Goal: Task Accomplishment & Management: Use online tool/utility

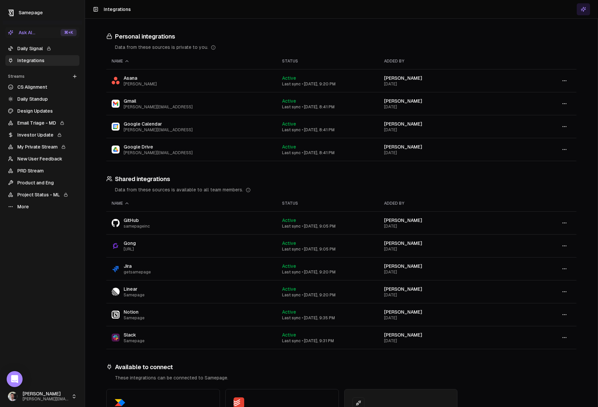
scroll to position [70, 0]
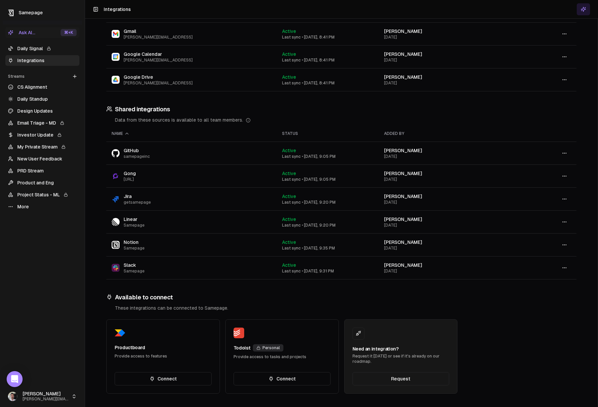
click at [32, 47] on link "Daily Signal" at bounding box center [42, 48] width 74 height 11
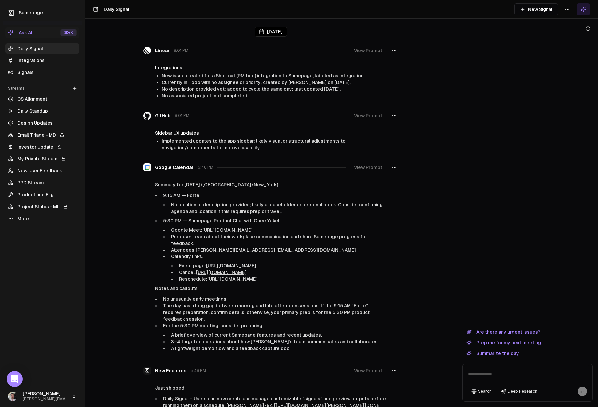
click at [32, 76] on link "Signals" at bounding box center [42, 72] width 74 height 11
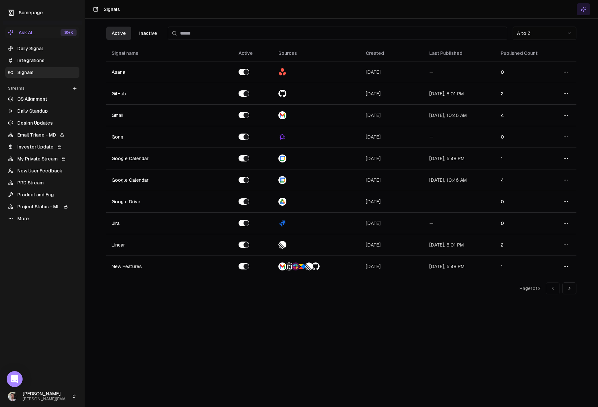
click at [21, 52] on link "Daily Signal" at bounding box center [42, 48] width 74 height 11
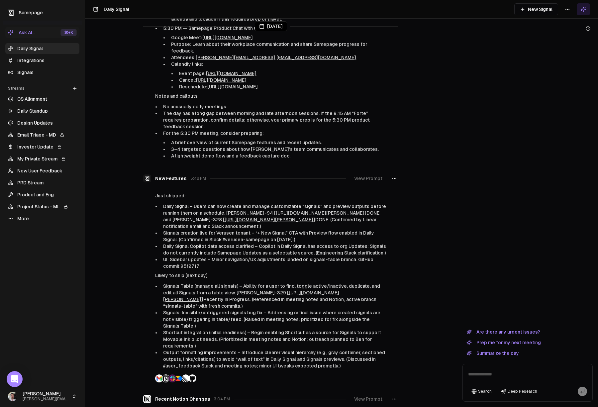
scroll to position [244, 0]
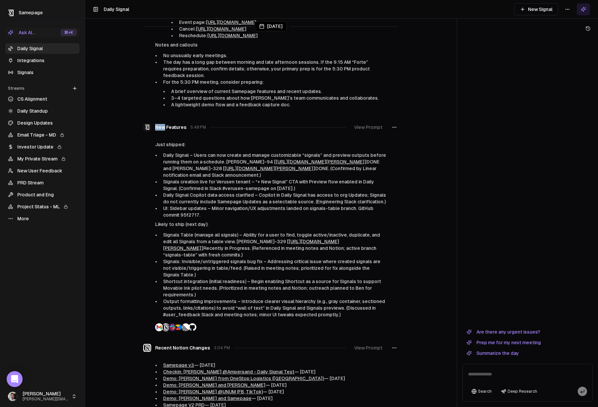
drag, startPoint x: 157, startPoint y: 132, endPoint x: 237, endPoint y: 138, distance: 80.0
click at [224, 133] on div "New Features 5:48 PM View Prompt" at bounding box center [270, 127] width 255 height 12
drag, startPoint x: 216, startPoint y: 360, endPoint x: 216, endPoint y: 355, distance: 5.3
click at [218, 354] on div "Recent Notion Changes 3:04 PM View Prompt" at bounding box center [270, 348] width 255 height 12
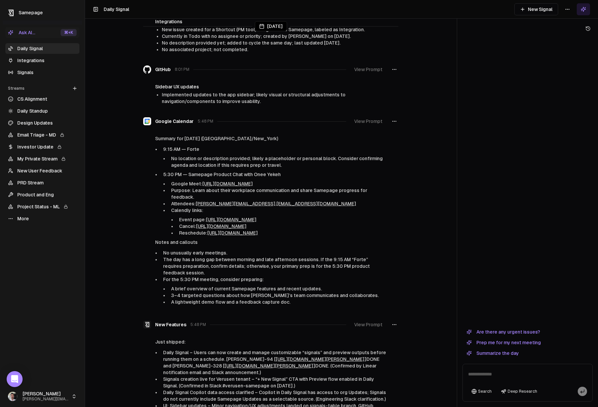
scroll to position [43, 0]
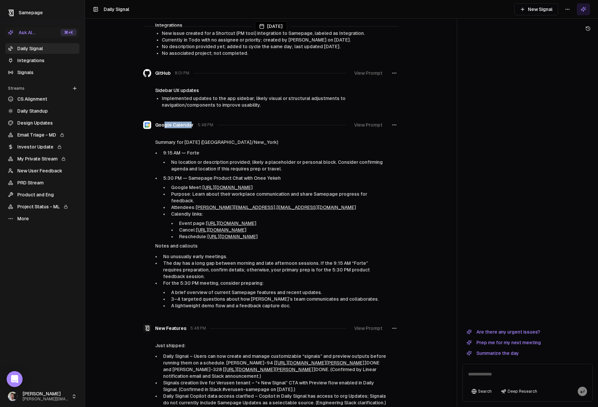
drag, startPoint x: 163, startPoint y: 122, endPoint x: 202, endPoint y: 123, distance: 38.9
click at [203, 122] on div "Google Calendar 5:48 PM View Prompt" at bounding box center [270, 125] width 255 height 12
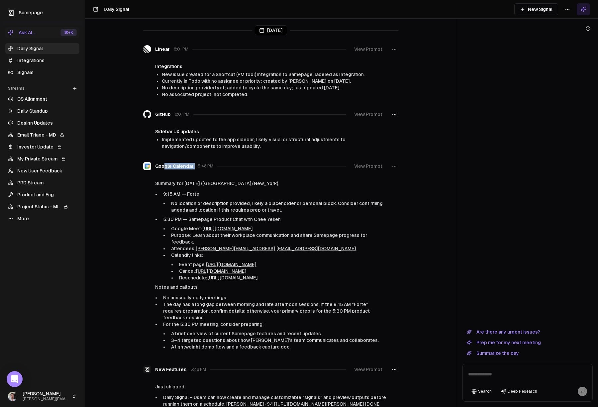
scroll to position [0, 0]
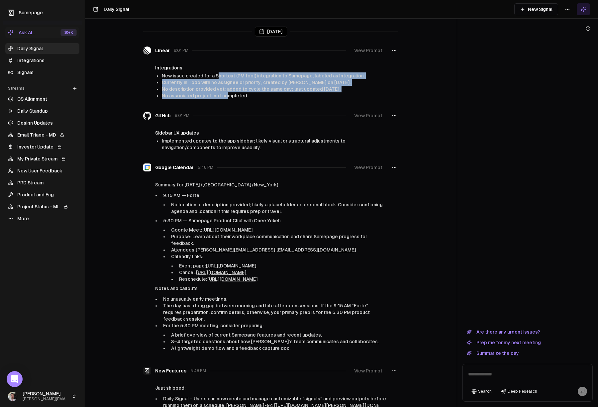
click at [228, 97] on ul "New issue created for a Shortcut (PM tool) integration to Samepage, labeled as …" at bounding box center [274, 85] width 225 height 27
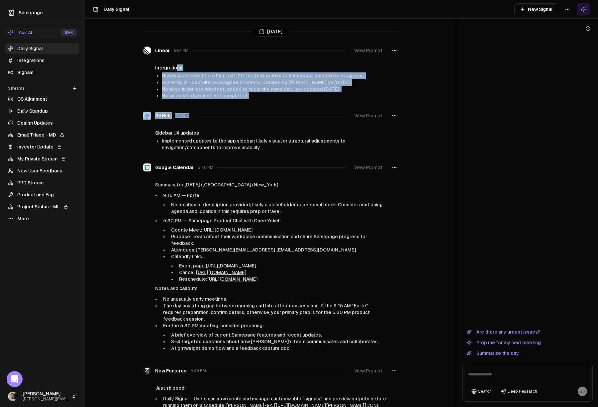
drag, startPoint x: 176, startPoint y: 67, endPoint x: 231, endPoint y: 108, distance: 68.8
click at [371, 169] on button "View Prompt" at bounding box center [368, 167] width 36 height 12
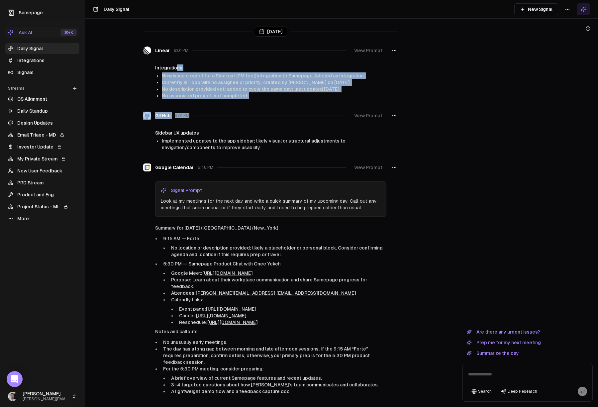
drag, startPoint x: 343, startPoint y: 208, endPoint x: 146, endPoint y: 200, distance: 197.5
click at [146, 200] on div "Google Calendar 5:48 PM View Prompt Signal Prompt Look at my meetings for the n…" at bounding box center [270, 188] width 255 height 55
copy p "Look at my meetings for the next day and write a quick summary of my upcoming d…"
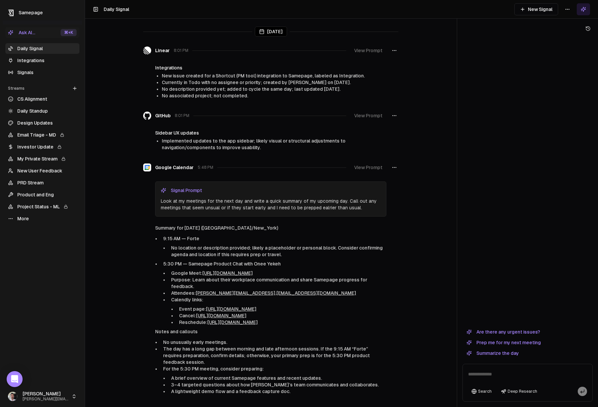
click at [555, 112] on div at bounding box center [528, 179] width 130 height 292
click at [546, 13] on button "New Signal" at bounding box center [536, 9] width 44 height 12
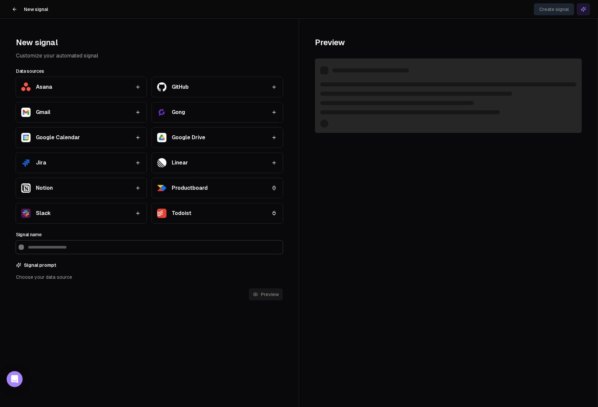
click at [14, 7] on icon at bounding box center [14, 9] width 5 height 5
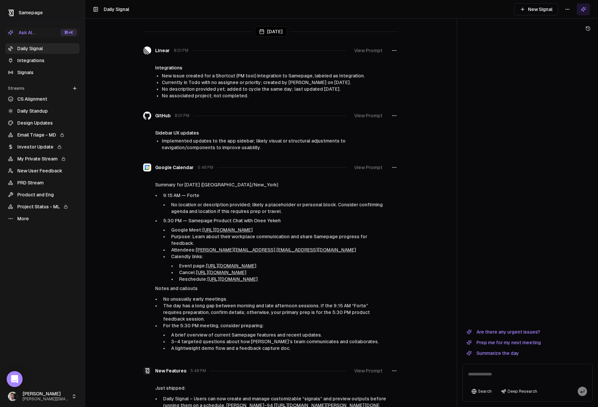
click at [37, 111] on link "Daily Standup" at bounding box center [42, 111] width 74 height 11
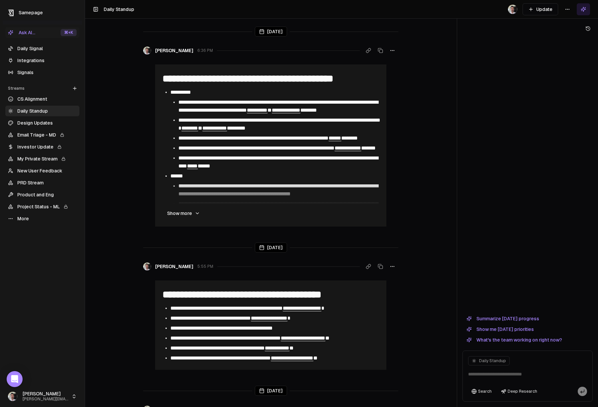
click at [551, 11] on button "Update" at bounding box center [541, 9] width 36 height 12
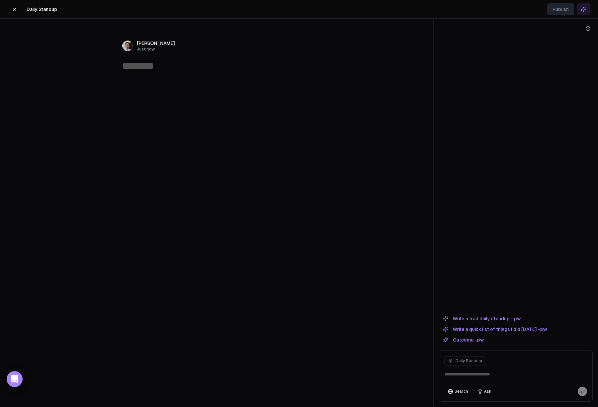
click at [517, 372] on textarea at bounding box center [516, 376] width 151 height 21
paste textarea "**********"
type textarea "**********"
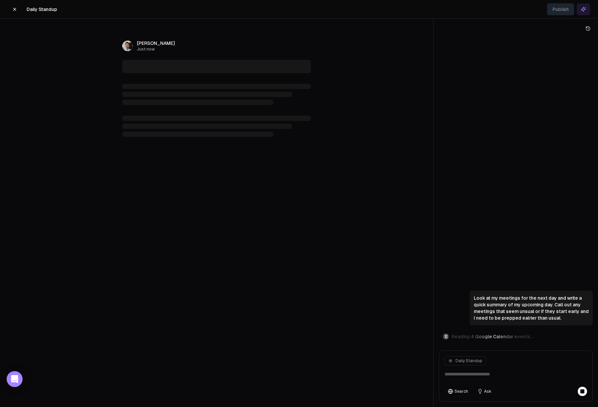
click at [17, 10] on icon at bounding box center [14, 9] width 5 height 5
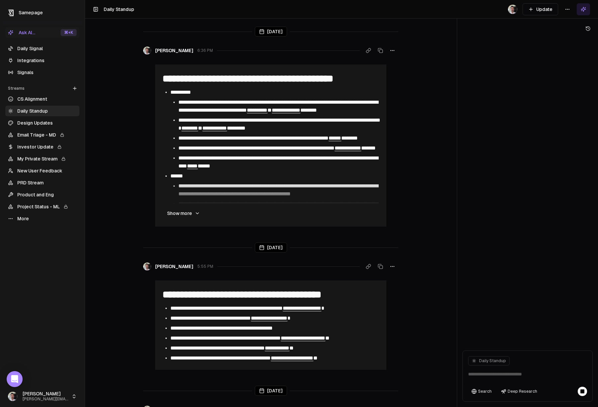
click at [28, 49] on link "Daily Signal" at bounding box center [42, 48] width 74 height 11
